Goal: Information Seeking & Learning: Find specific fact

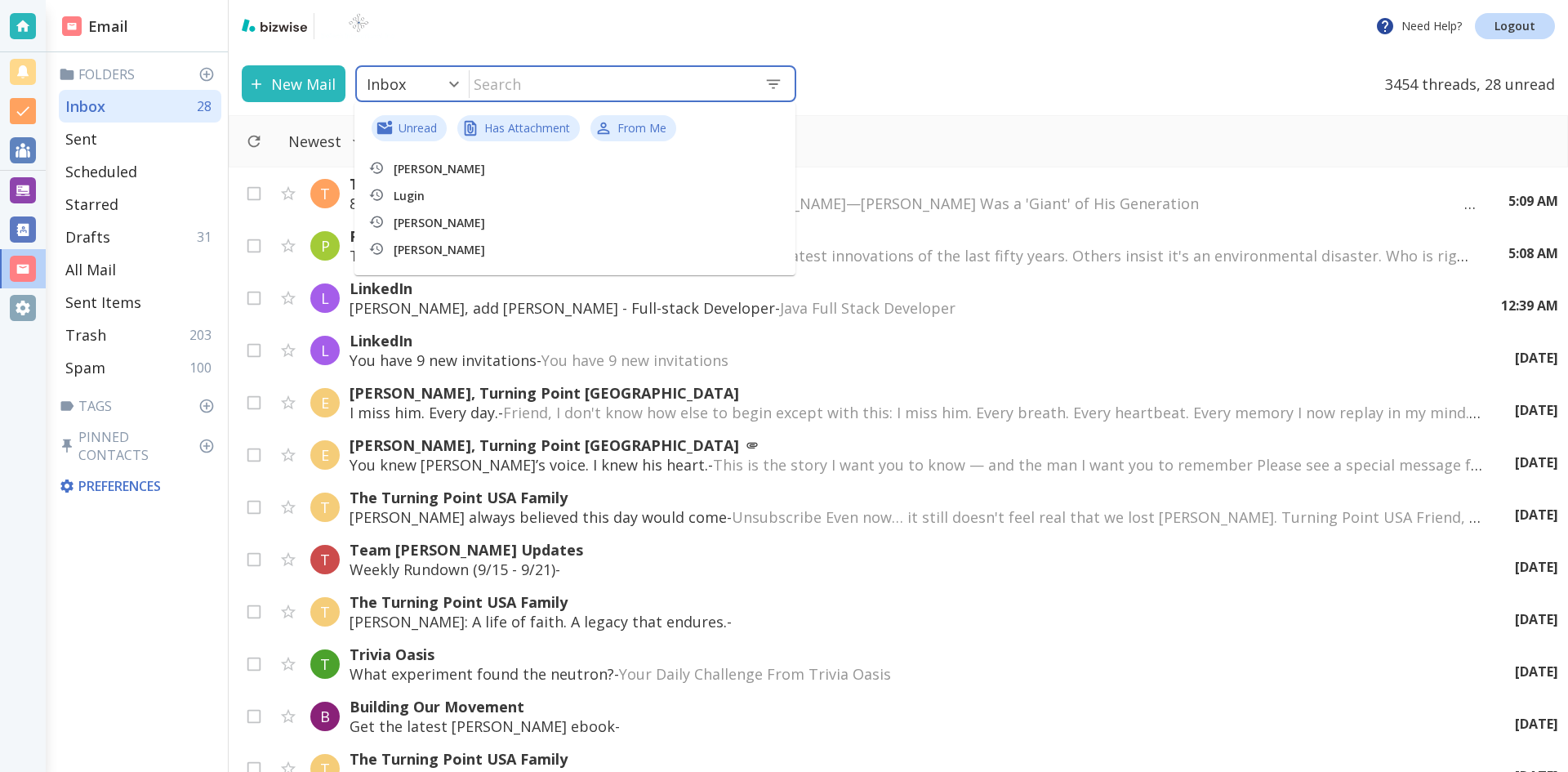
click at [533, 79] on input "text" at bounding box center [611, 83] width 282 height 34
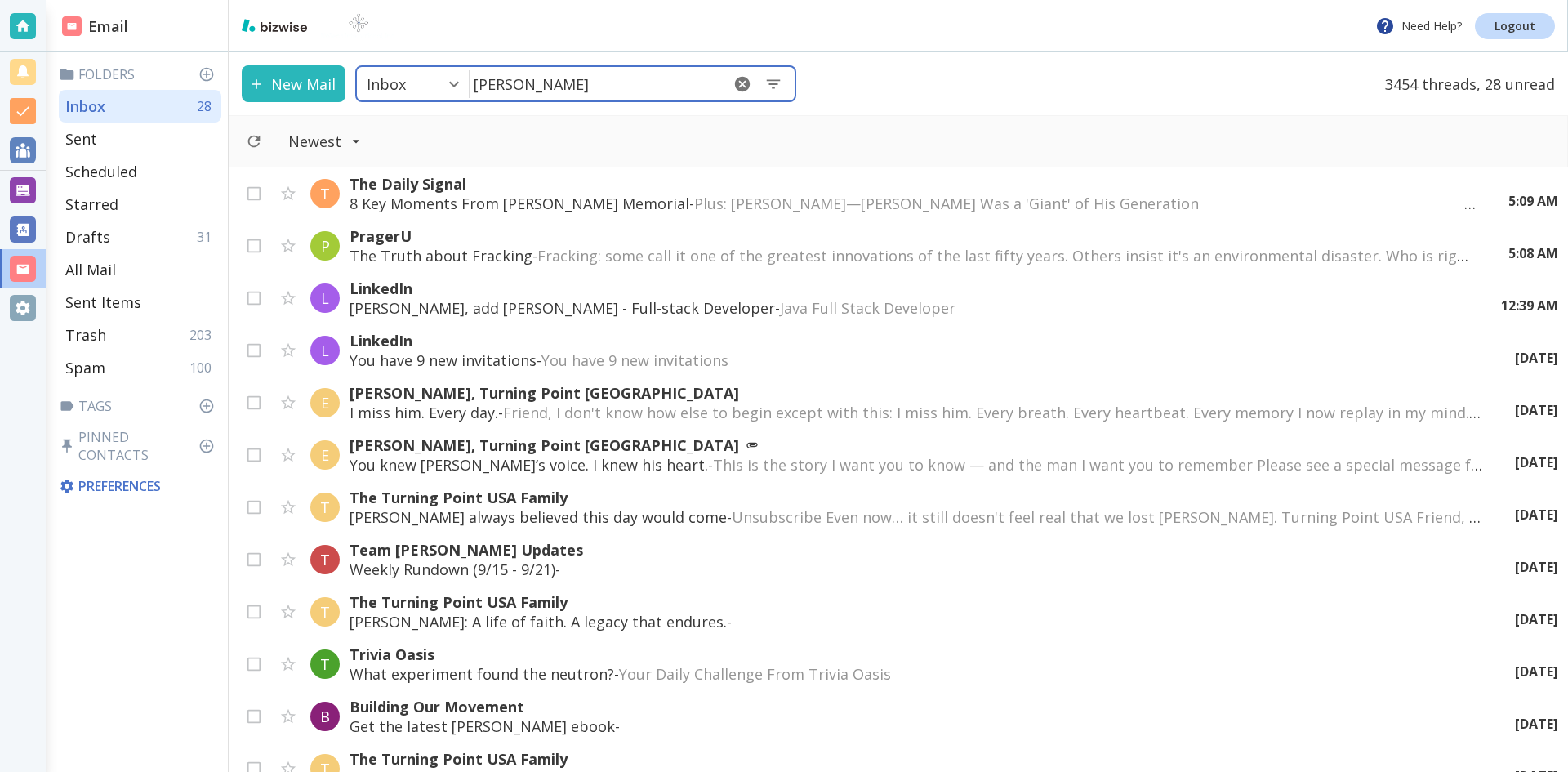
type input "[PERSON_NAME]"
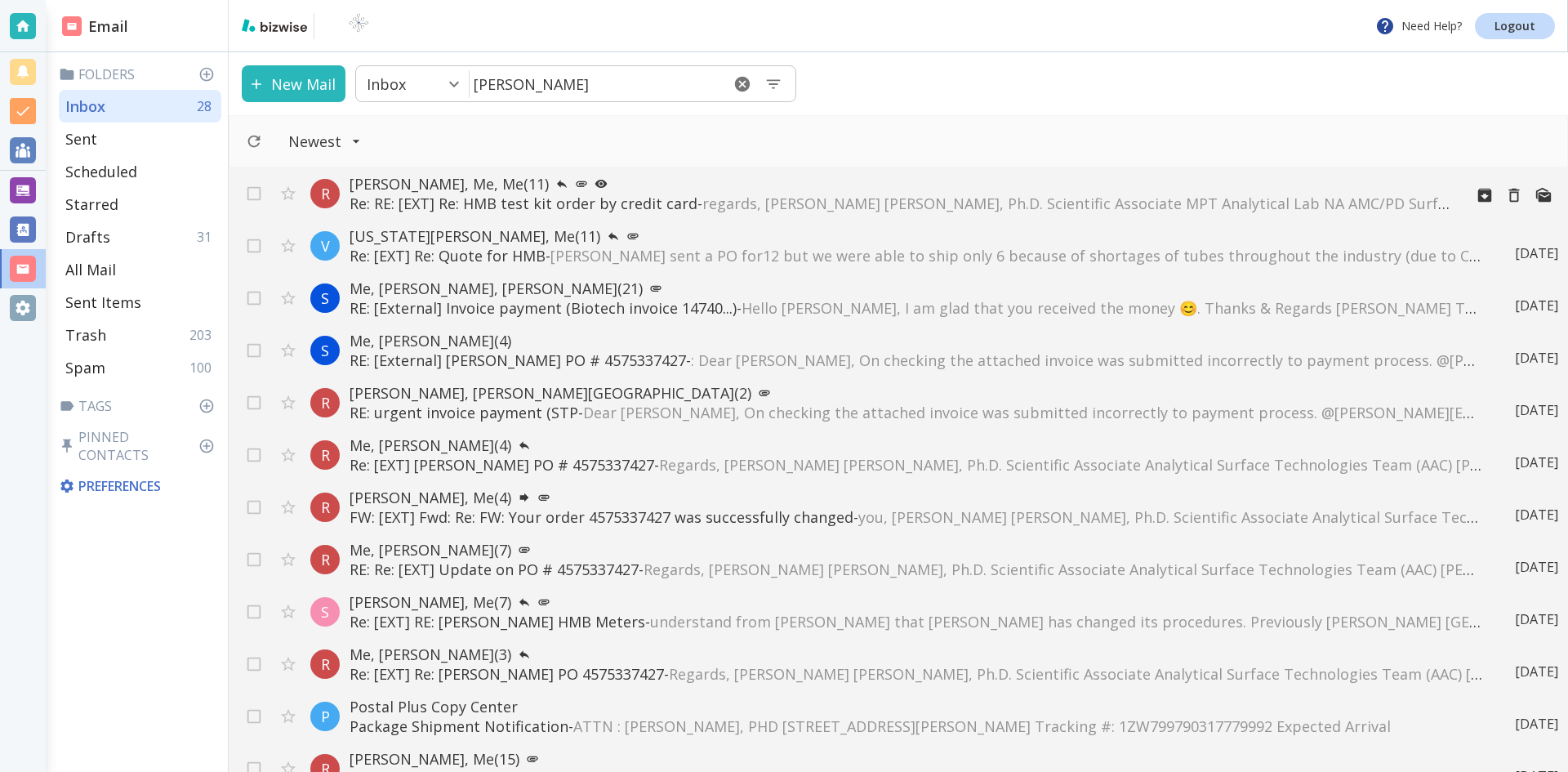
click at [403, 175] on p "[PERSON_NAME], Me, Me (11)" at bounding box center [900, 184] width 1101 height 19
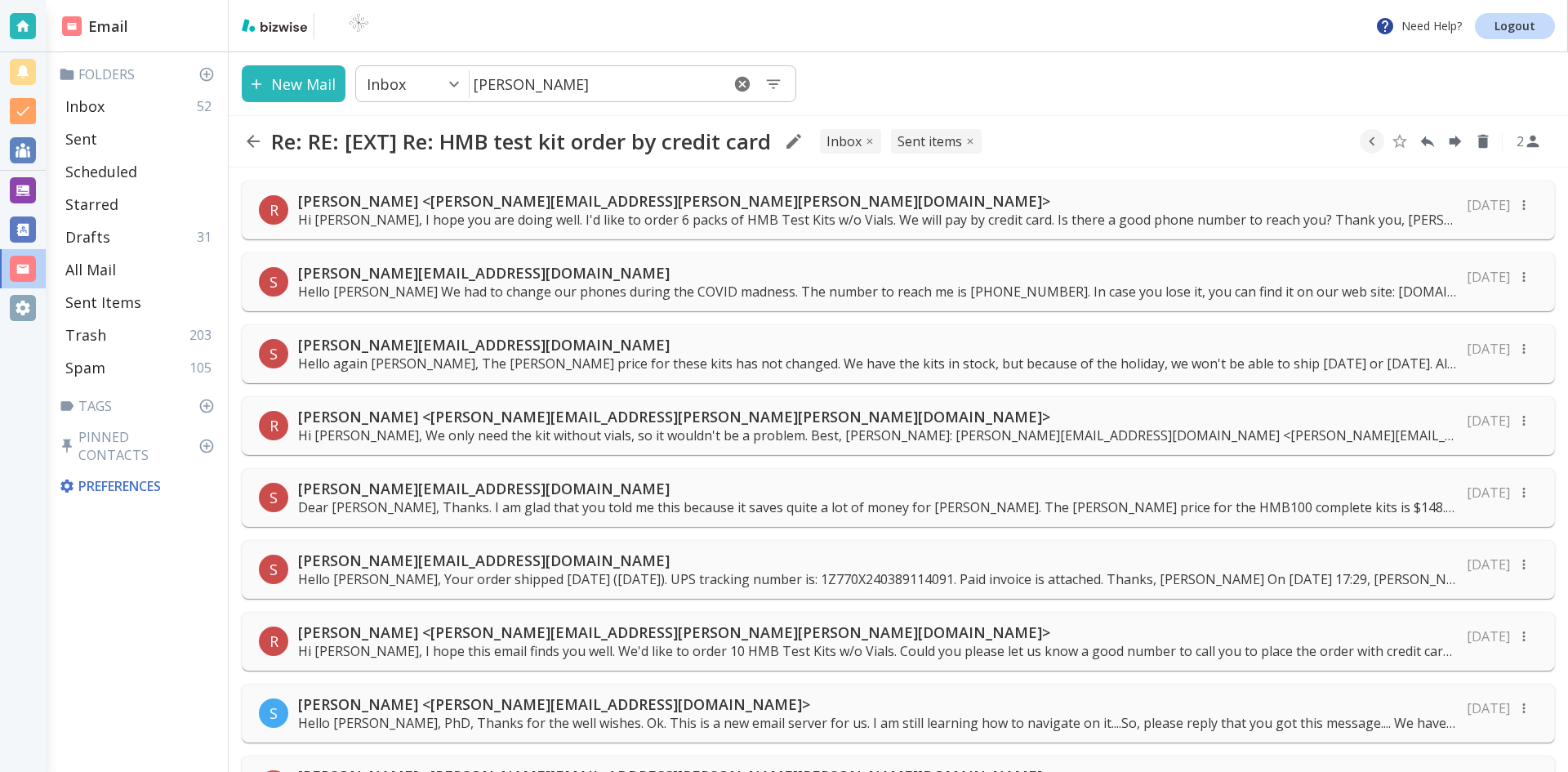
click at [687, 212] on p "Hi [PERSON_NAME], I hope you are doing well. I'd like to order 6 packs of HMB T…" at bounding box center [878, 219] width 1159 height 18
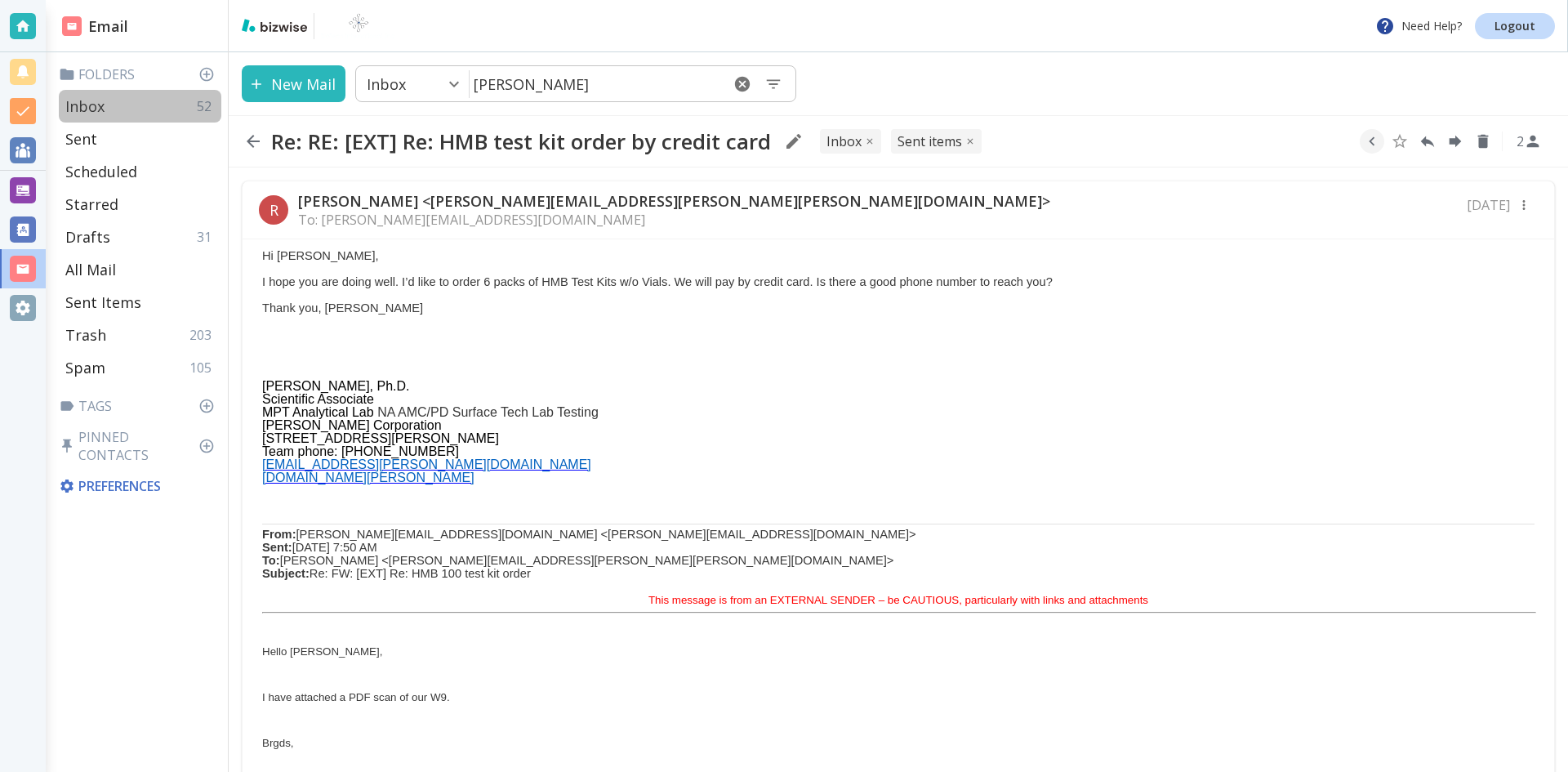
click at [88, 103] on p "Inbox" at bounding box center [84, 106] width 39 height 19
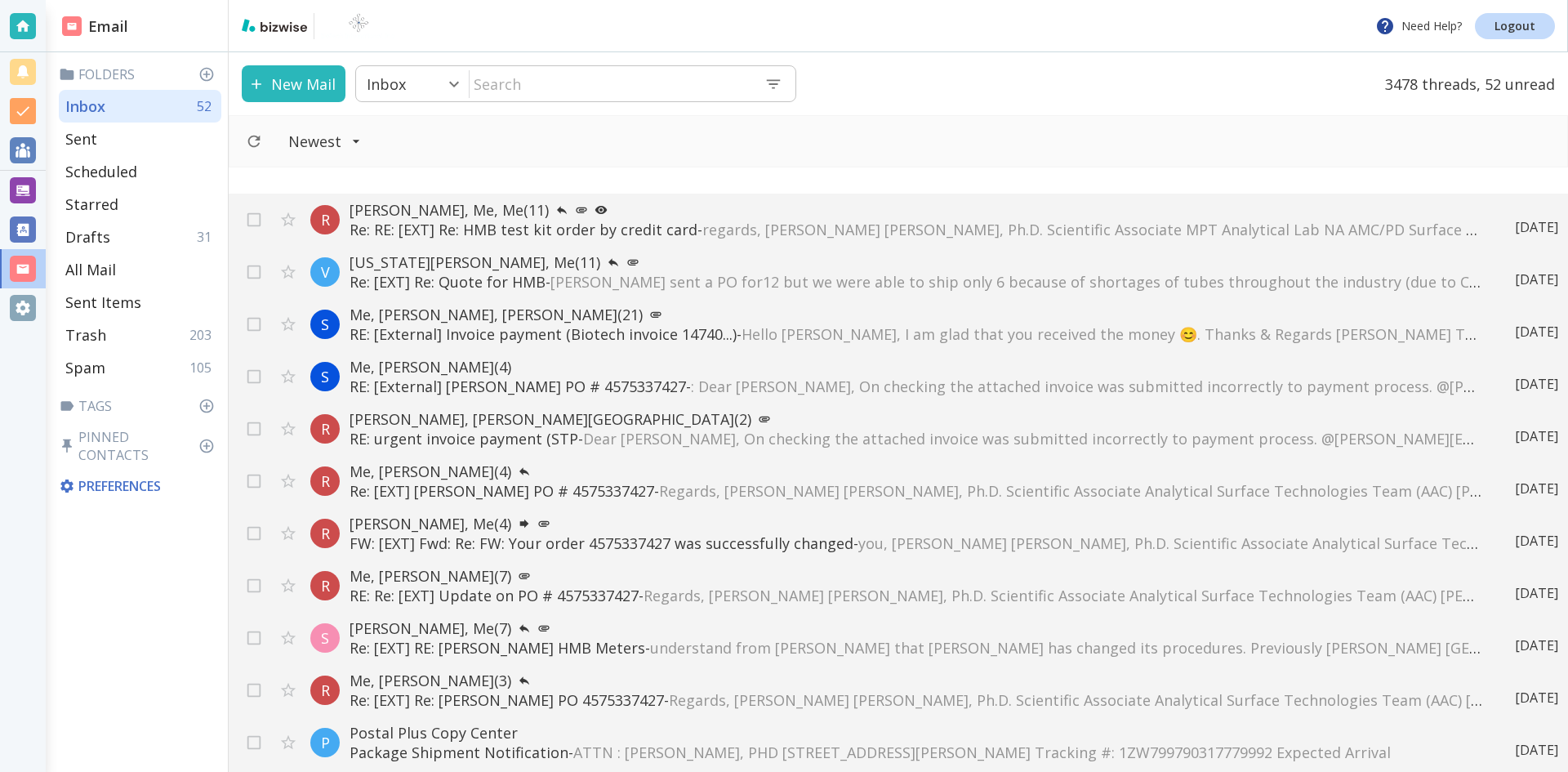
click at [556, 82] on input "text" at bounding box center [611, 83] width 282 height 34
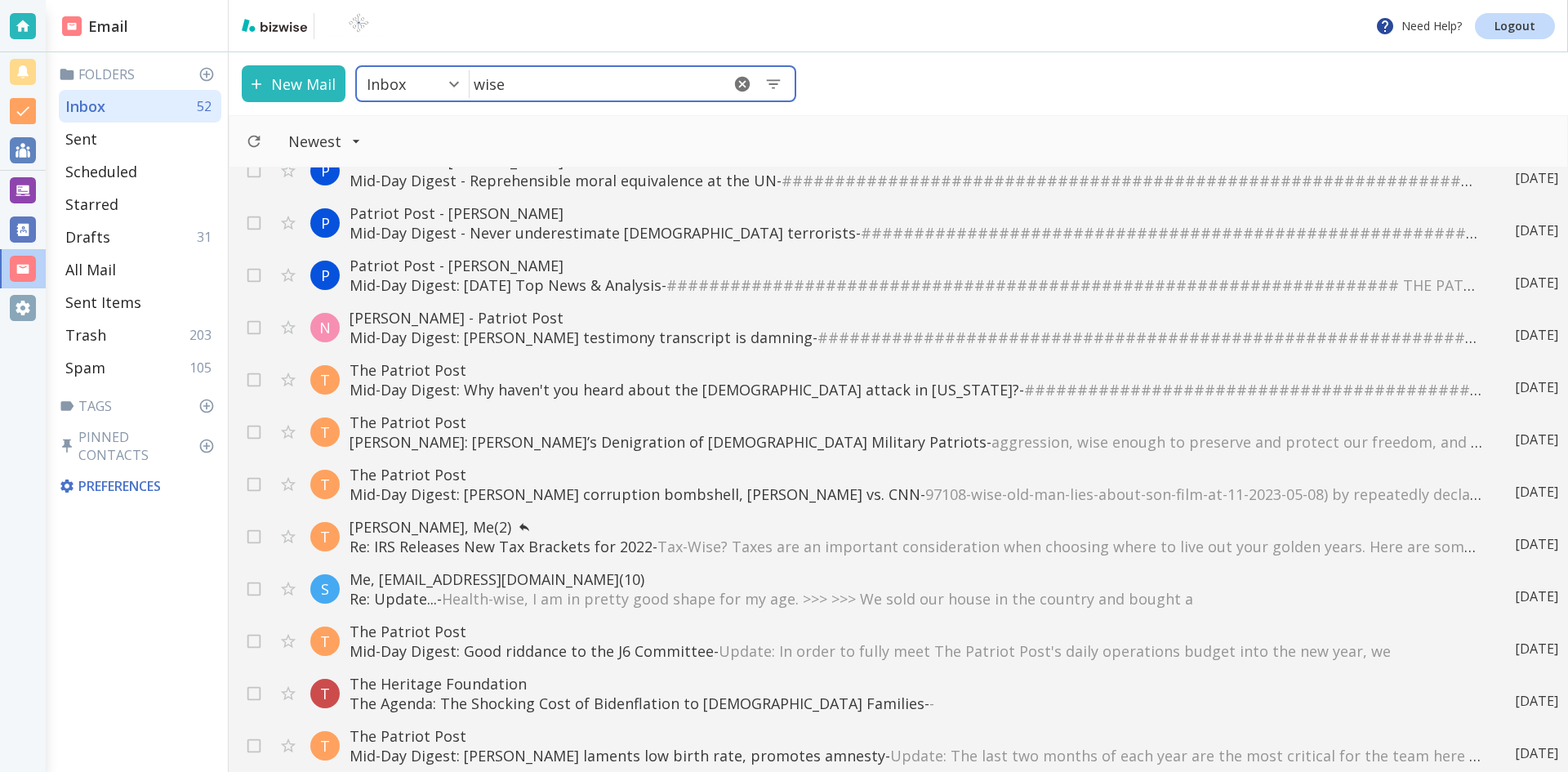
scroll to position [222, 0]
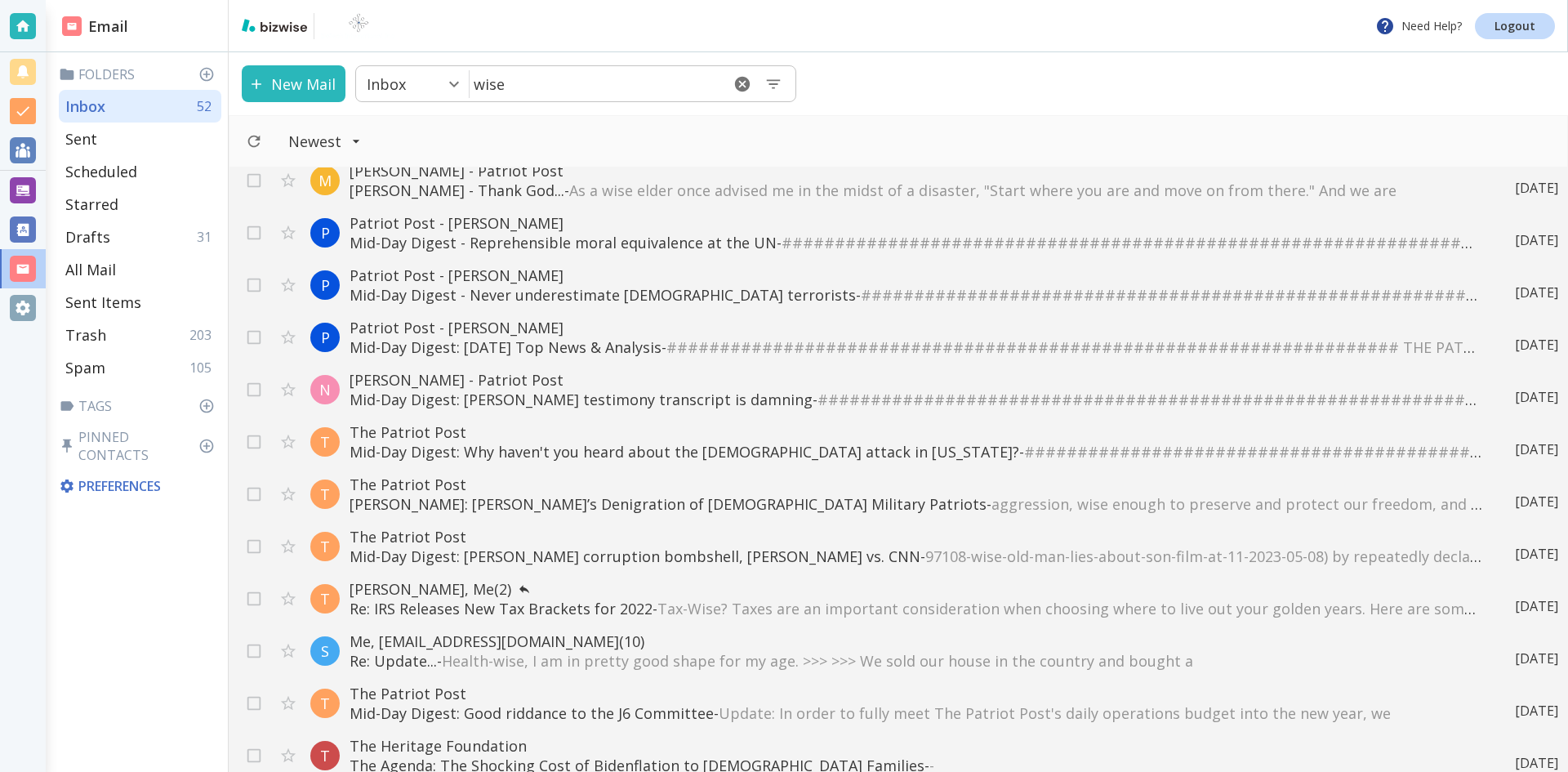
click at [1044, 98] on div "New Mail Inbox 0 ​ wise ​" at bounding box center [898, 83] width 1339 height 63
click at [507, 88] on input "wise" at bounding box center [595, 83] width 251 height 34
type input "w"
type input "constellium ms"
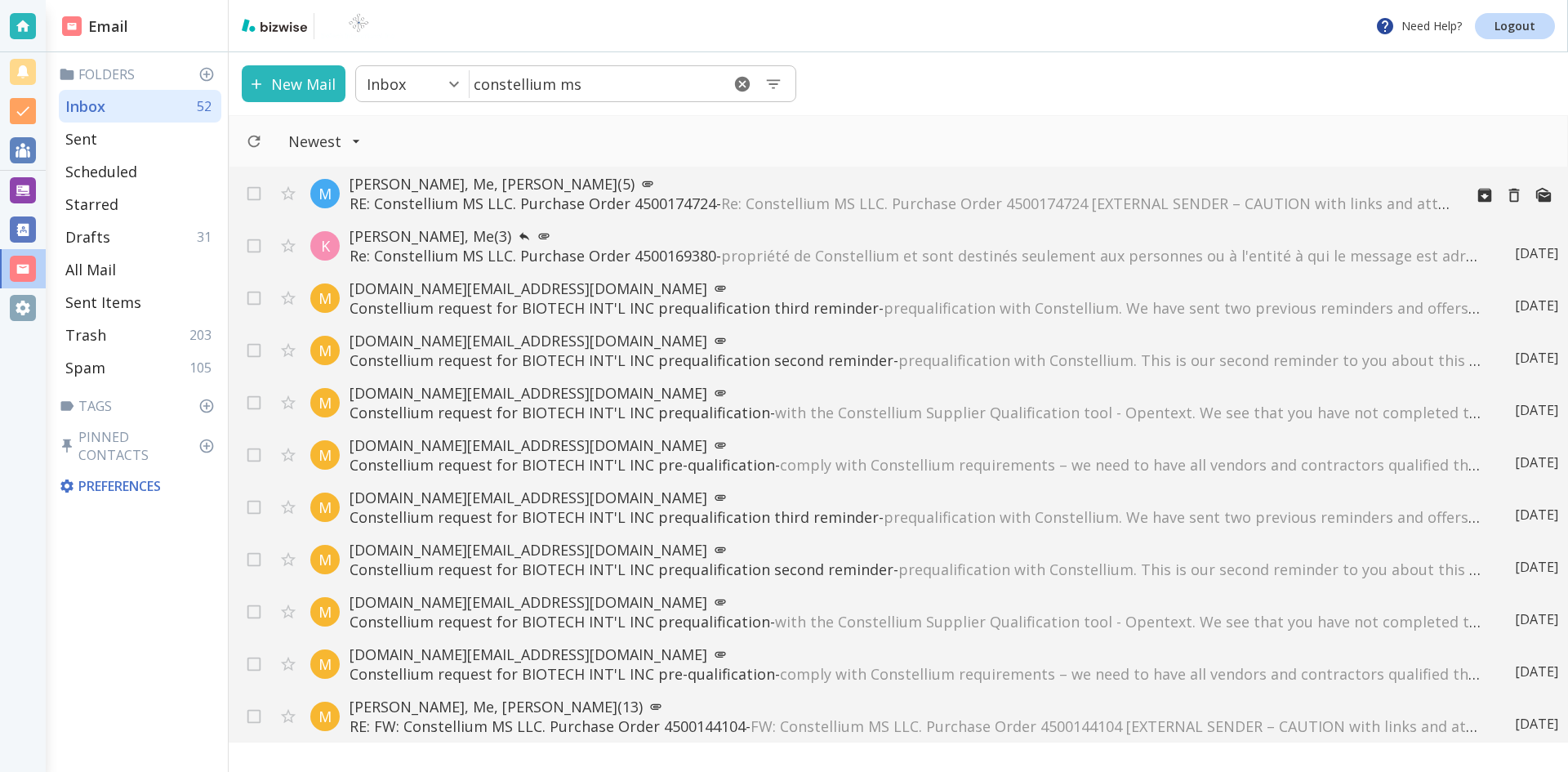
click at [517, 179] on p "[PERSON_NAME], Me, [PERSON_NAME] (5)" at bounding box center [900, 184] width 1101 height 19
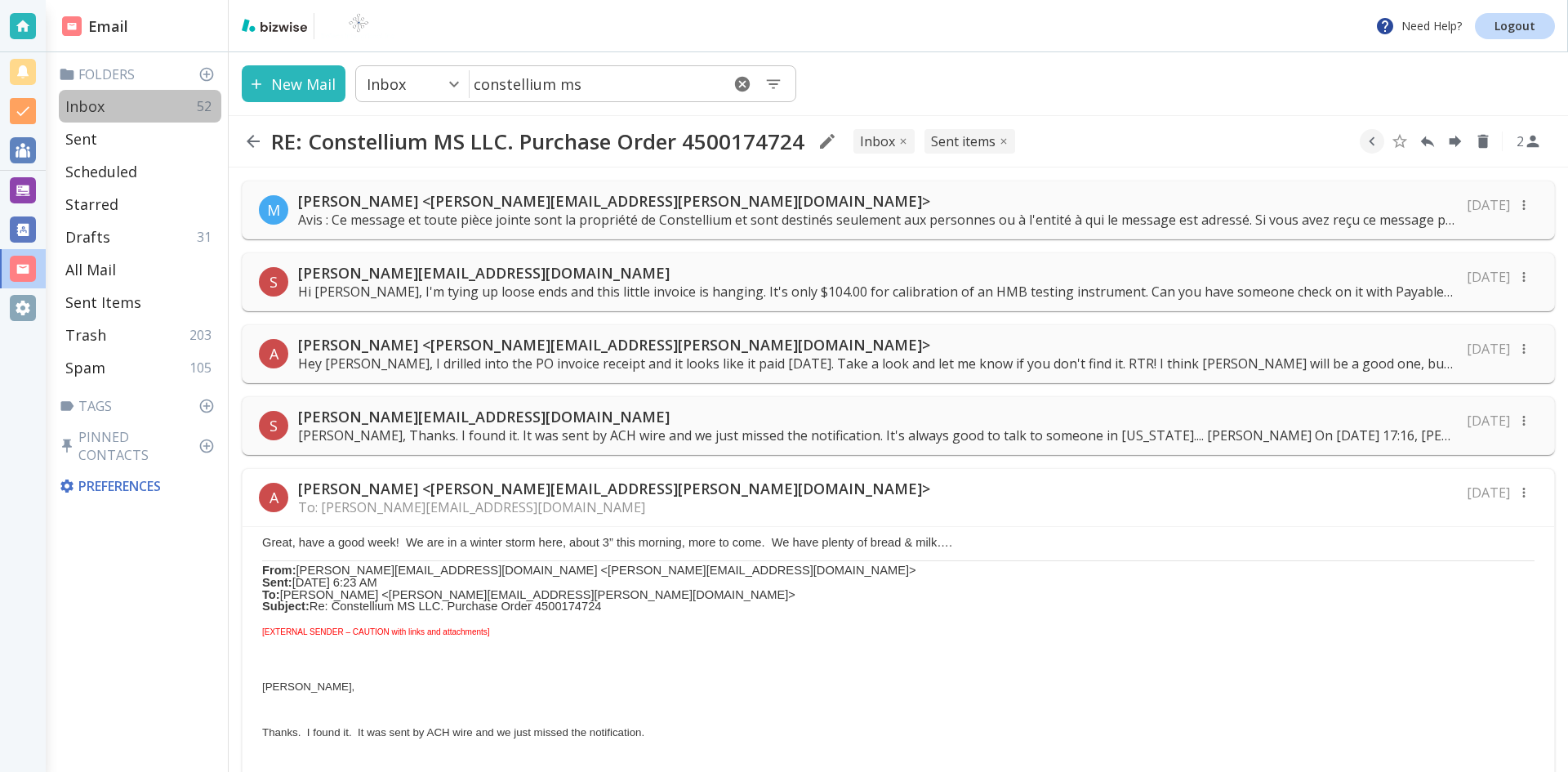
click at [86, 101] on p "Inbox" at bounding box center [84, 106] width 39 height 19
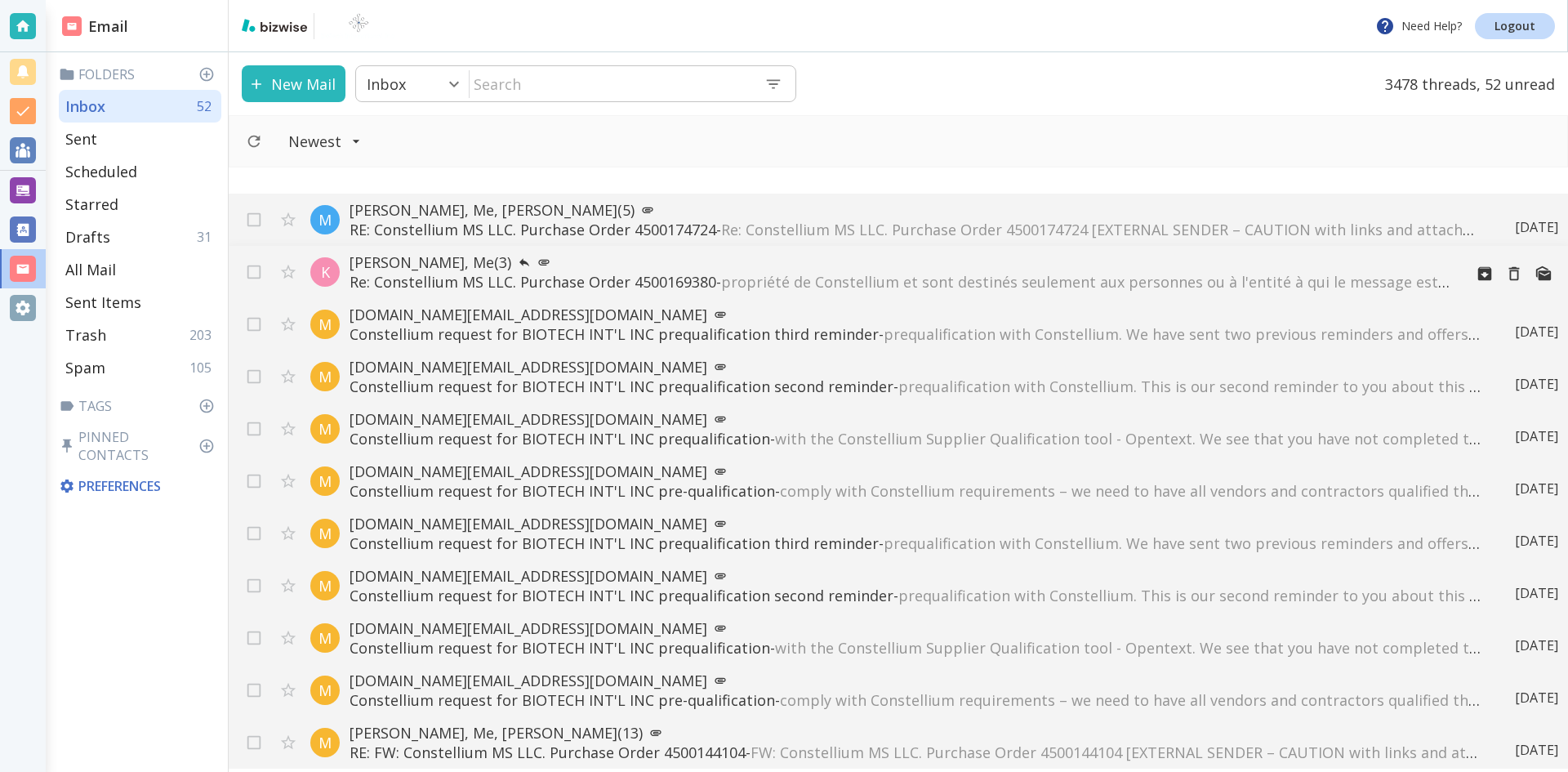
click at [412, 259] on p "[PERSON_NAME], Me (3)" at bounding box center [900, 262] width 1101 height 19
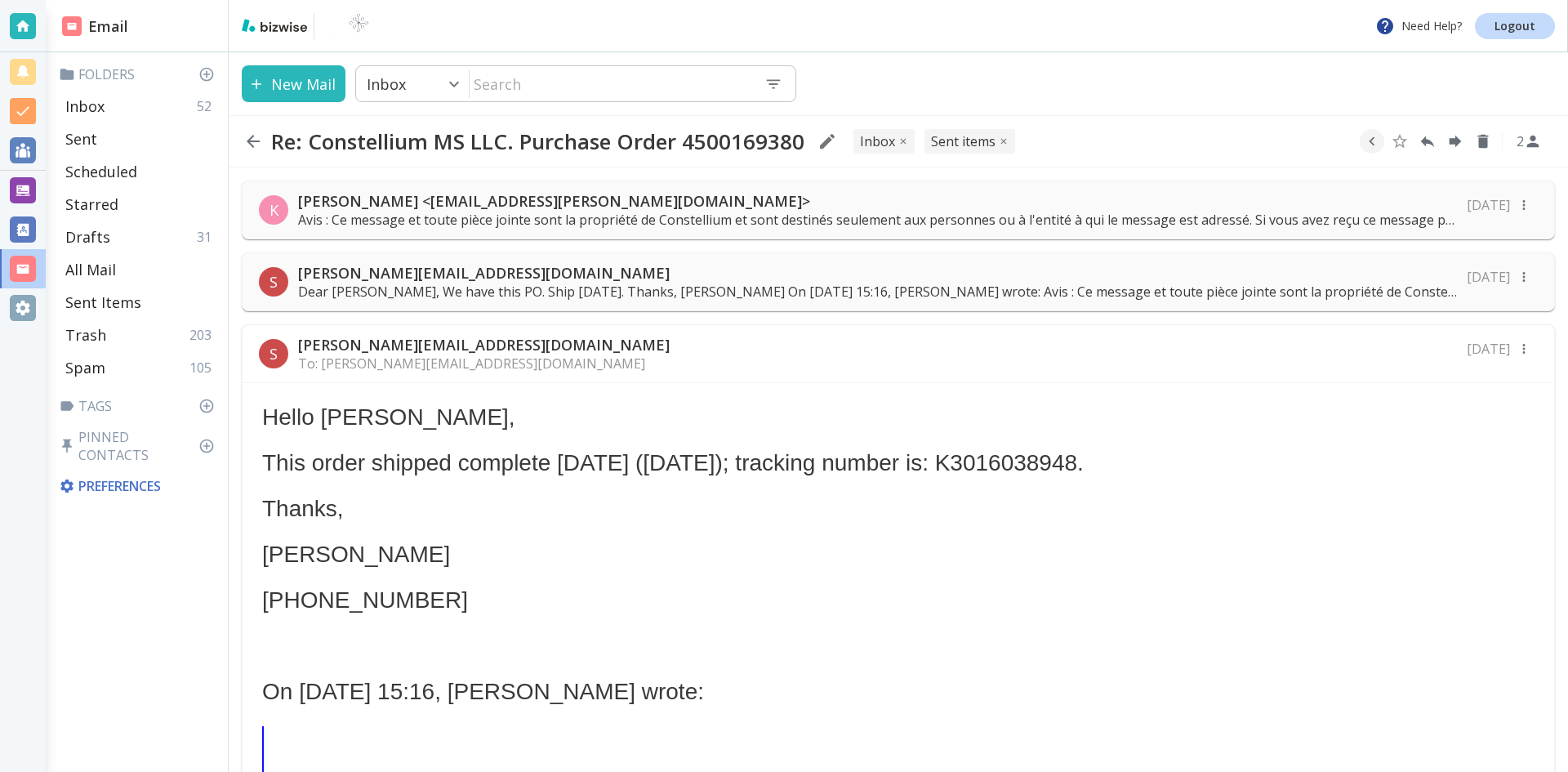
click at [605, 201] on p "[PERSON_NAME] <[EMAIL_ADDRESS][PERSON_NAME][DOMAIN_NAME]>" at bounding box center [878, 201] width 1159 height 19
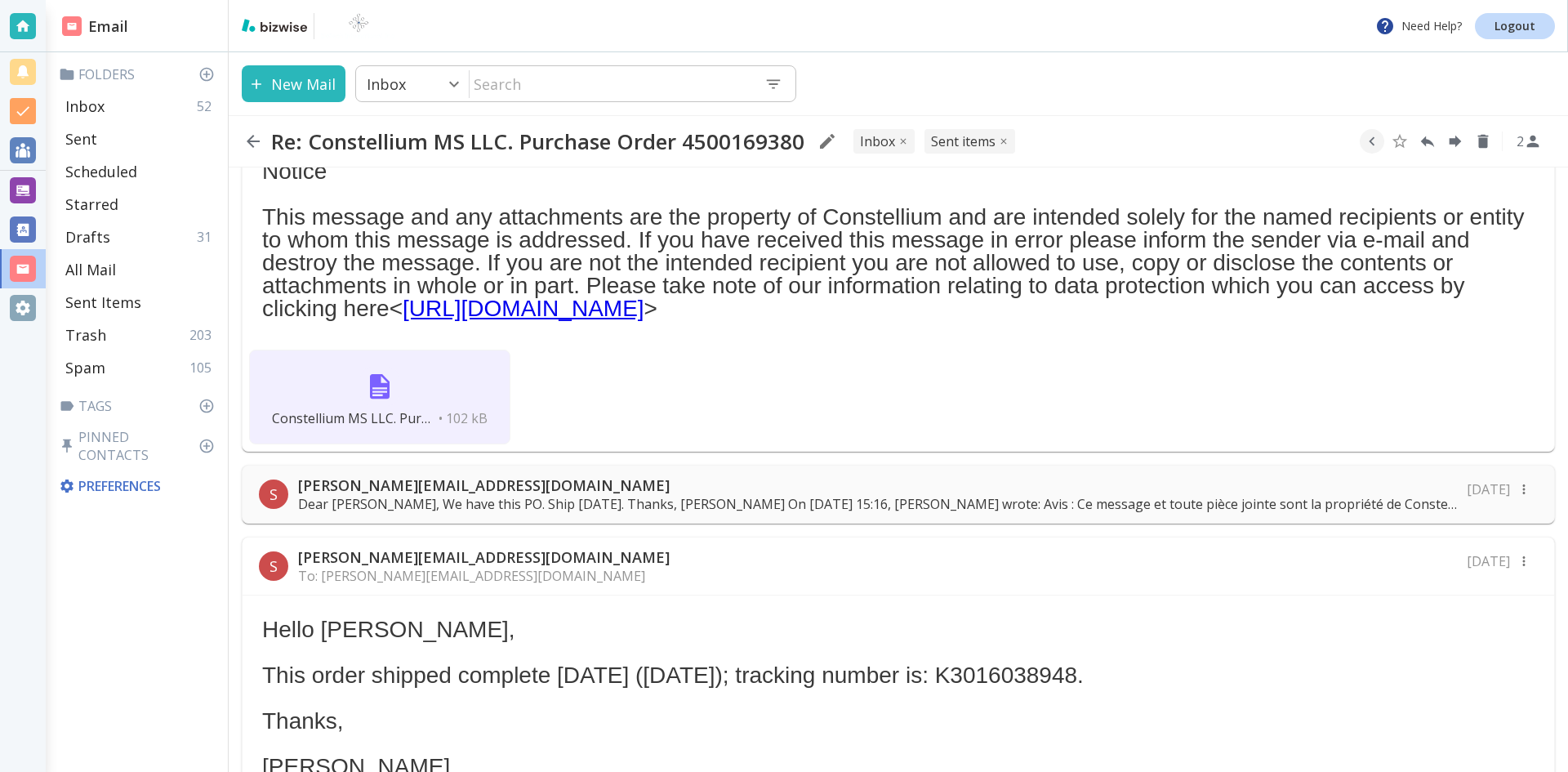
scroll to position [653, 0]
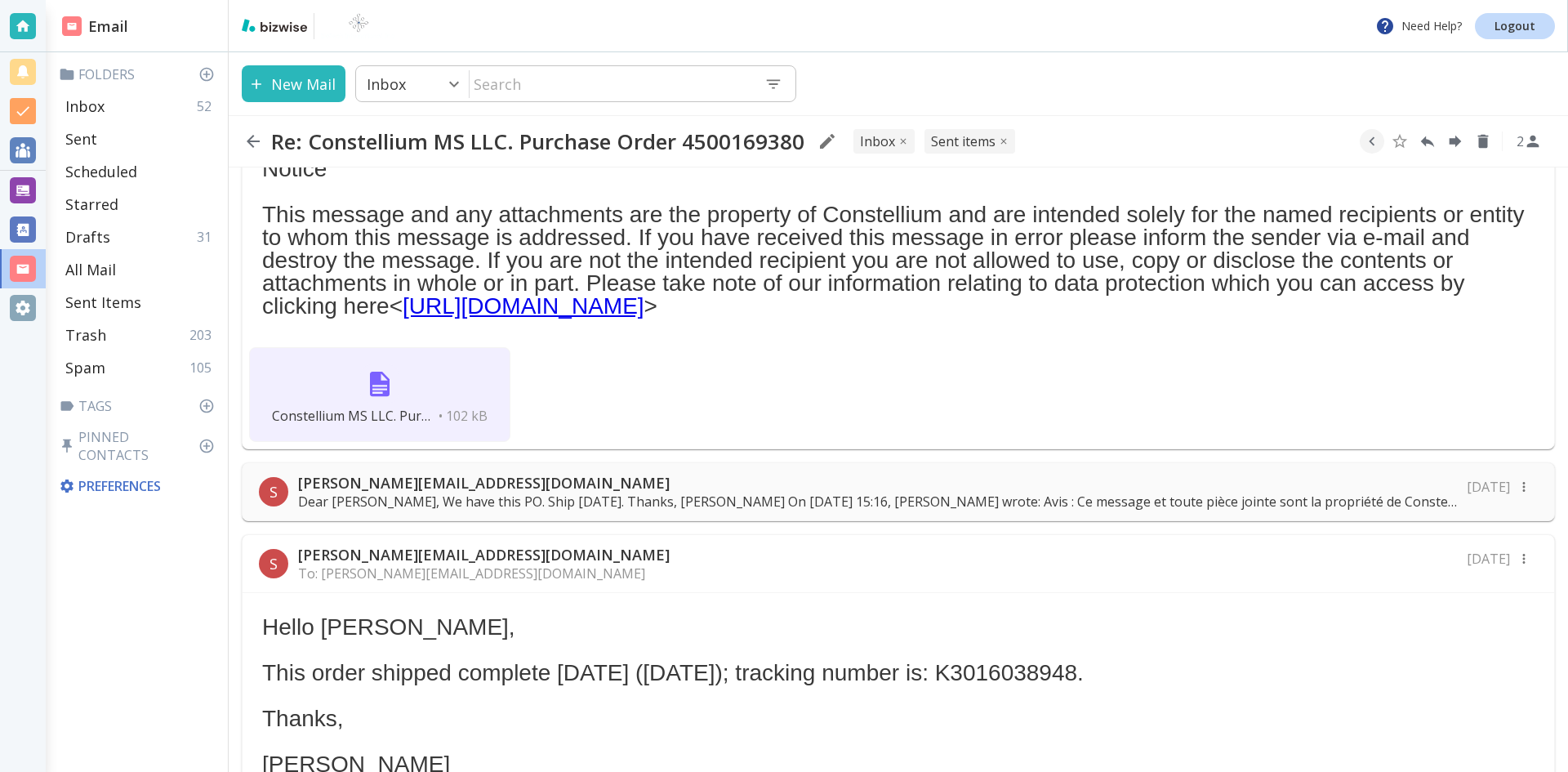
click at [379, 380] on img at bounding box center [380, 384] width 39 height 39
click at [92, 105] on p "Inbox" at bounding box center [84, 106] width 39 height 19
